Goal: Check status: Check status

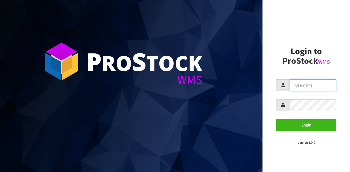
click at [300, 83] on input "text" at bounding box center [313, 86] width 46 height 12
type input "GATOR"
click at [299, 118] on form "GATOR Login" at bounding box center [306, 106] width 60 height 52
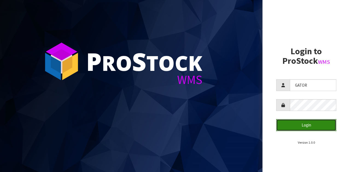
click at [299, 122] on button "Login" at bounding box center [306, 125] width 60 height 12
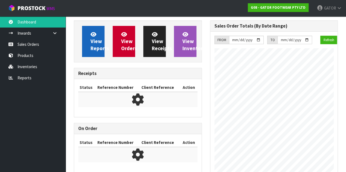
scroll to position [293, 136]
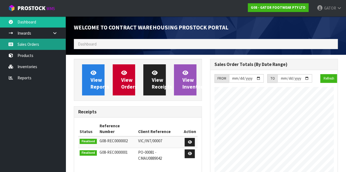
click at [24, 43] on link "Sales Orders" at bounding box center [33, 44] width 66 height 11
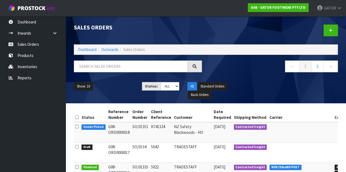
click at [134, 155] on td "SO/0134" at bounding box center [140, 153] width 19 height 20
click at [77, 147] on icon at bounding box center [77, 147] width 4 height 4
click at [0, 0] on input "checkbox" at bounding box center [0, 0] width 0 height 0
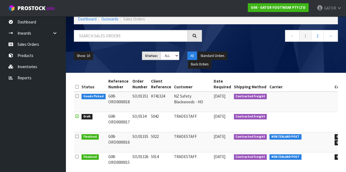
scroll to position [34, 0]
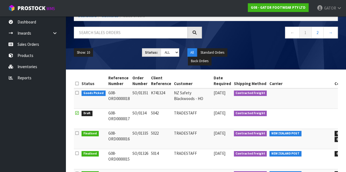
click at [149, 114] on td "5042" at bounding box center [160, 119] width 23 height 20
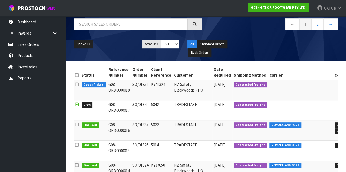
scroll to position [50, 0]
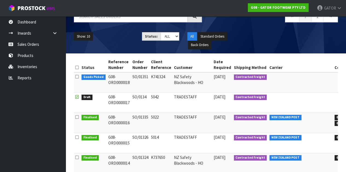
click at [275, 102] on td at bounding box center [300, 103] width 65 height 20
drag, startPoint x: 185, startPoint y: 100, endPoint x: 151, endPoint y: 95, distance: 34.2
click at [151, 95] on td "5042" at bounding box center [160, 103] width 23 height 20
click at [114, 104] on td "G08-ORD0000017" at bounding box center [119, 103] width 24 height 20
click at [140, 104] on td "SO/0134" at bounding box center [140, 103] width 19 height 20
